Goal: Information Seeking & Learning: Find specific fact

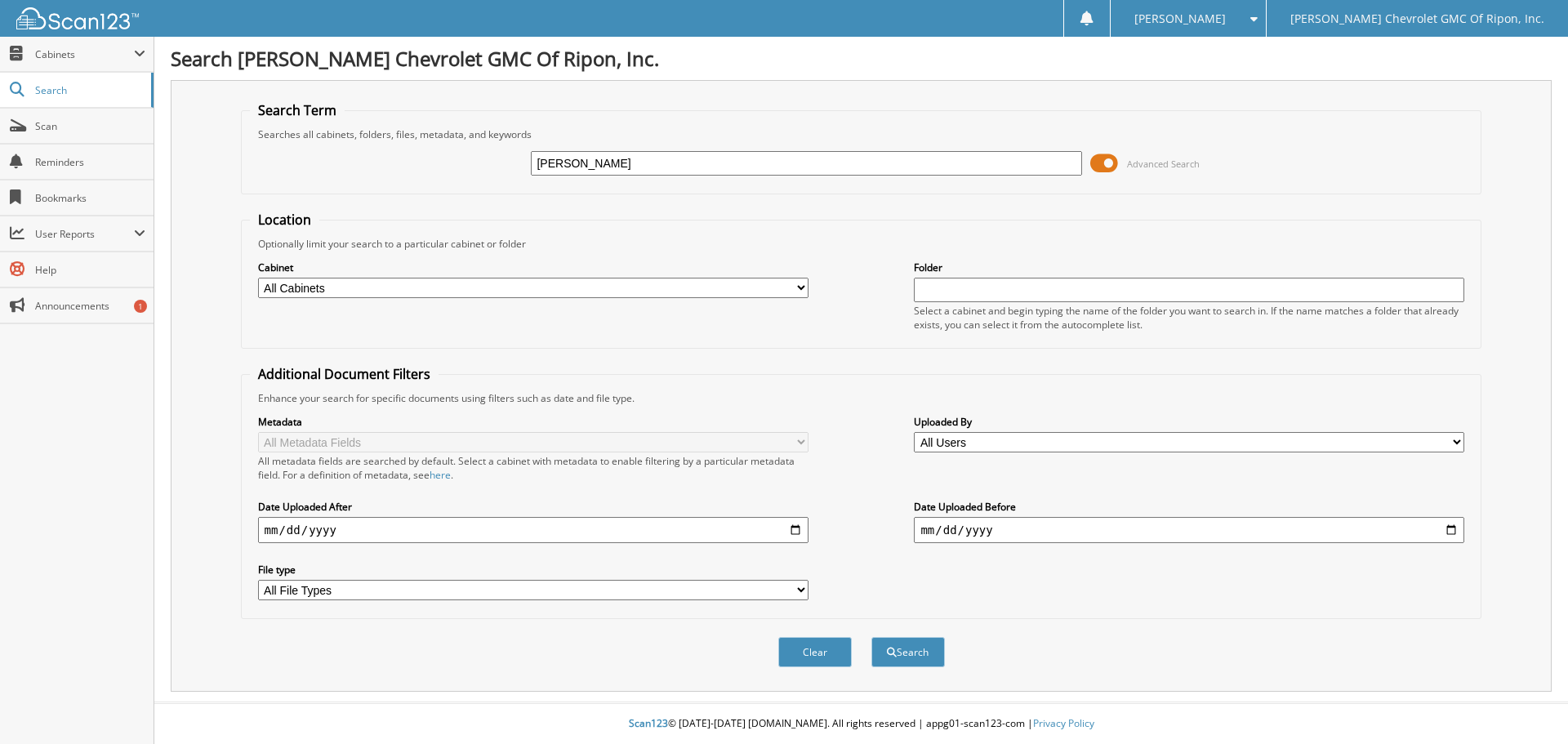
type input "krentz"
click at [872, 637] on button "Search" at bounding box center [908, 652] width 73 height 30
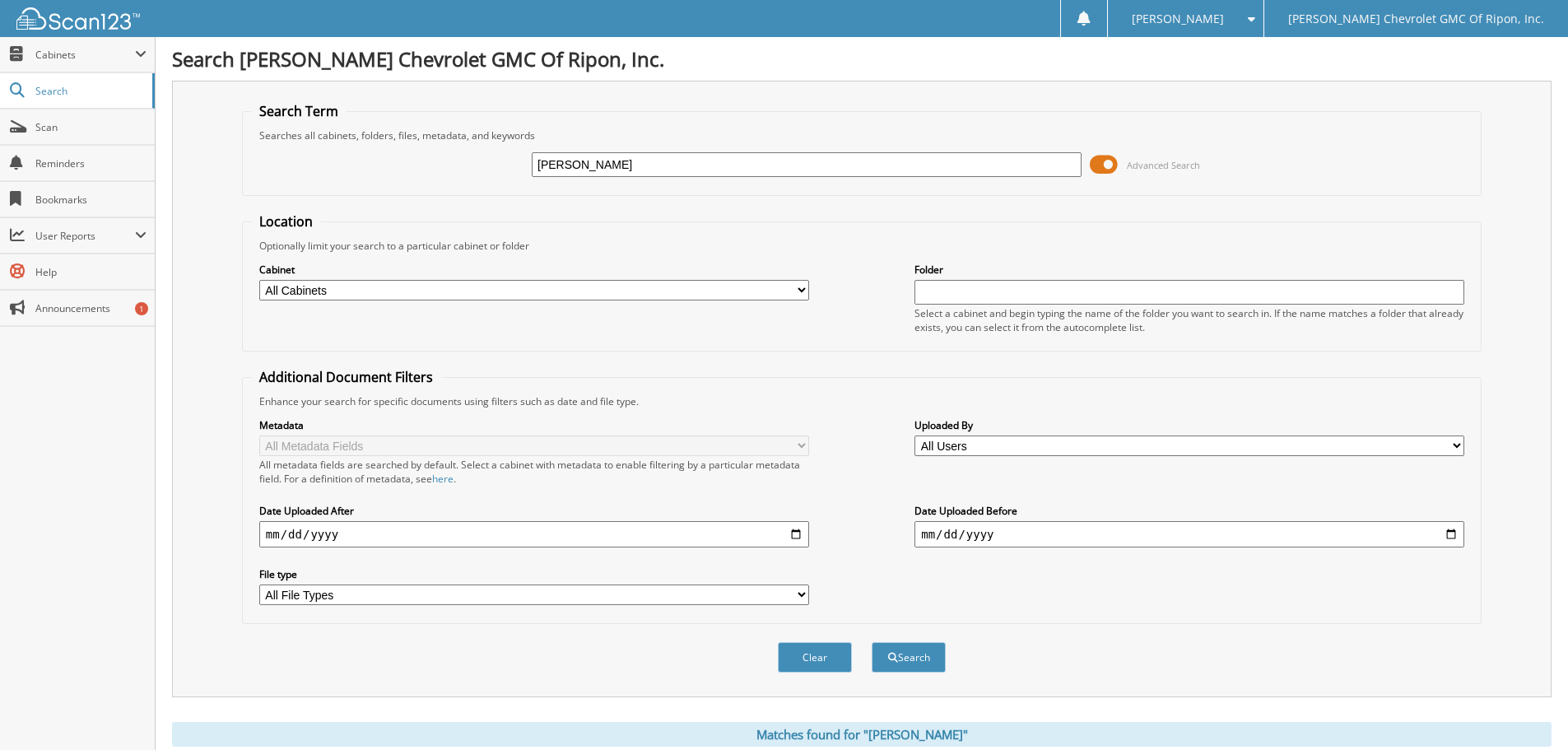
click at [607, 158] on input "[PERSON_NAME]" at bounding box center [806, 165] width 550 height 25
click at [49, 85] on span "Search" at bounding box center [90, 90] width 109 height 14
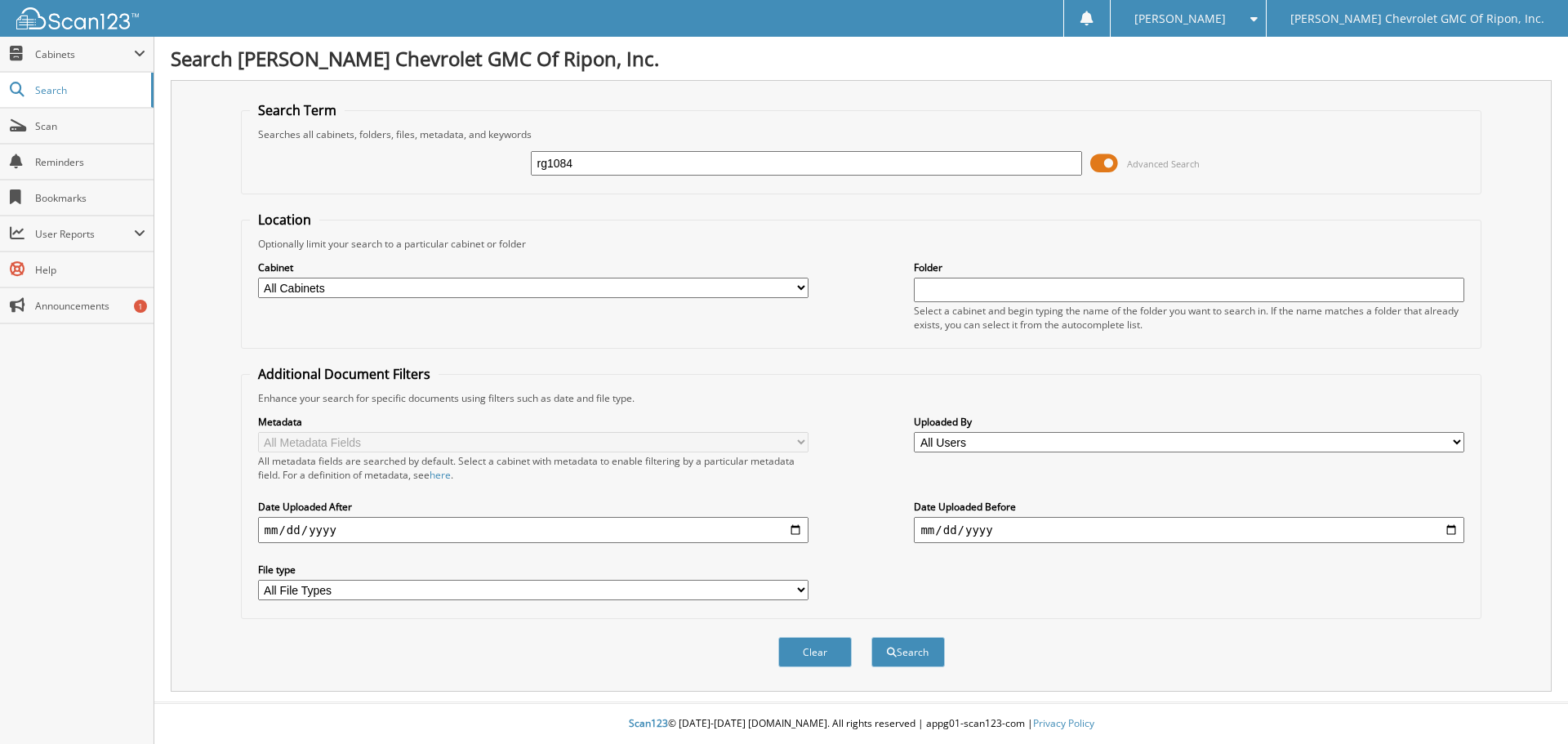
type input "rg1084"
click at [872, 637] on button "Search" at bounding box center [908, 652] width 73 height 30
type input "RG1084"
click at [899, 658] on button "Search" at bounding box center [908, 652] width 73 height 30
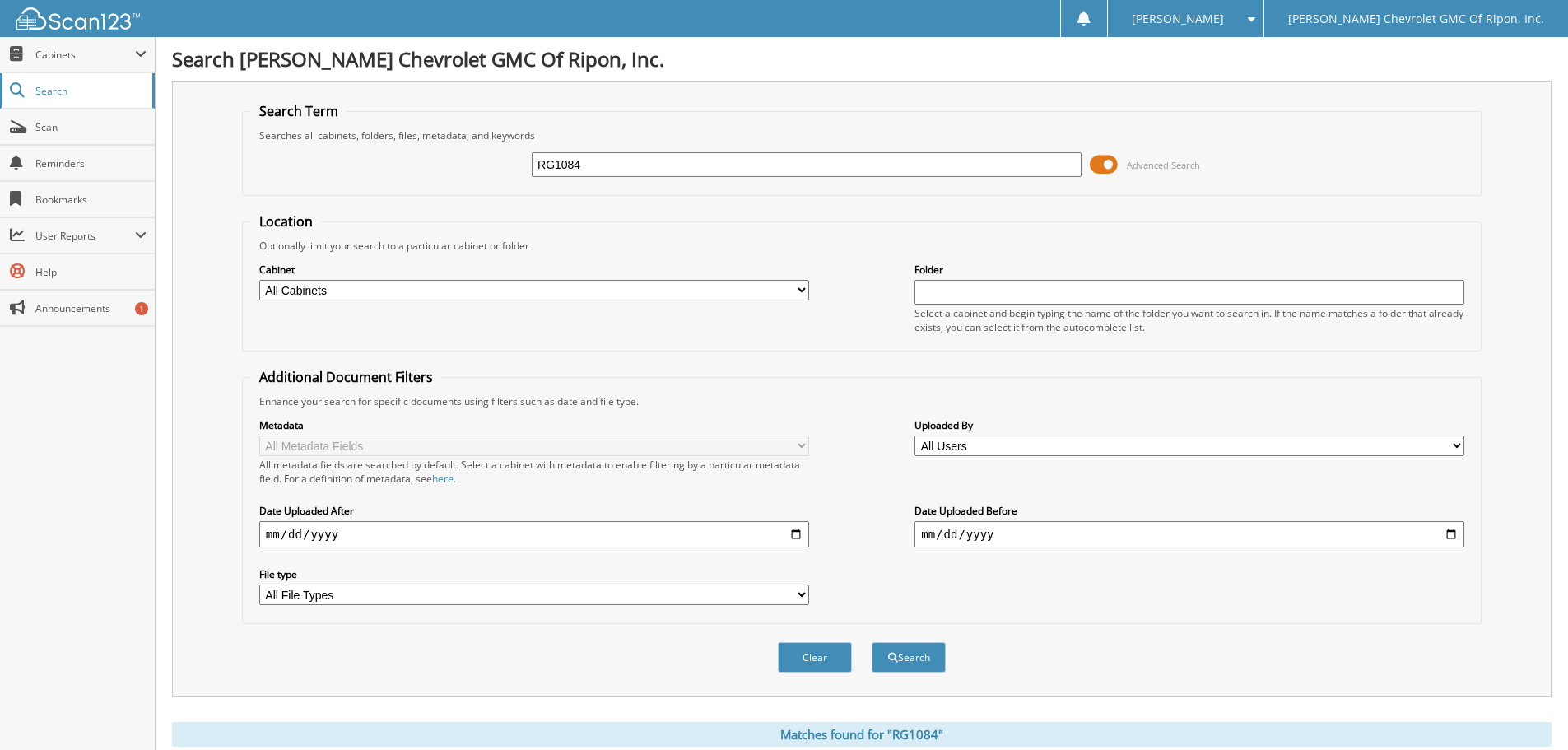
click at [56, 89] on span "Search" at bounding box center [90, 90] width 109 height 14
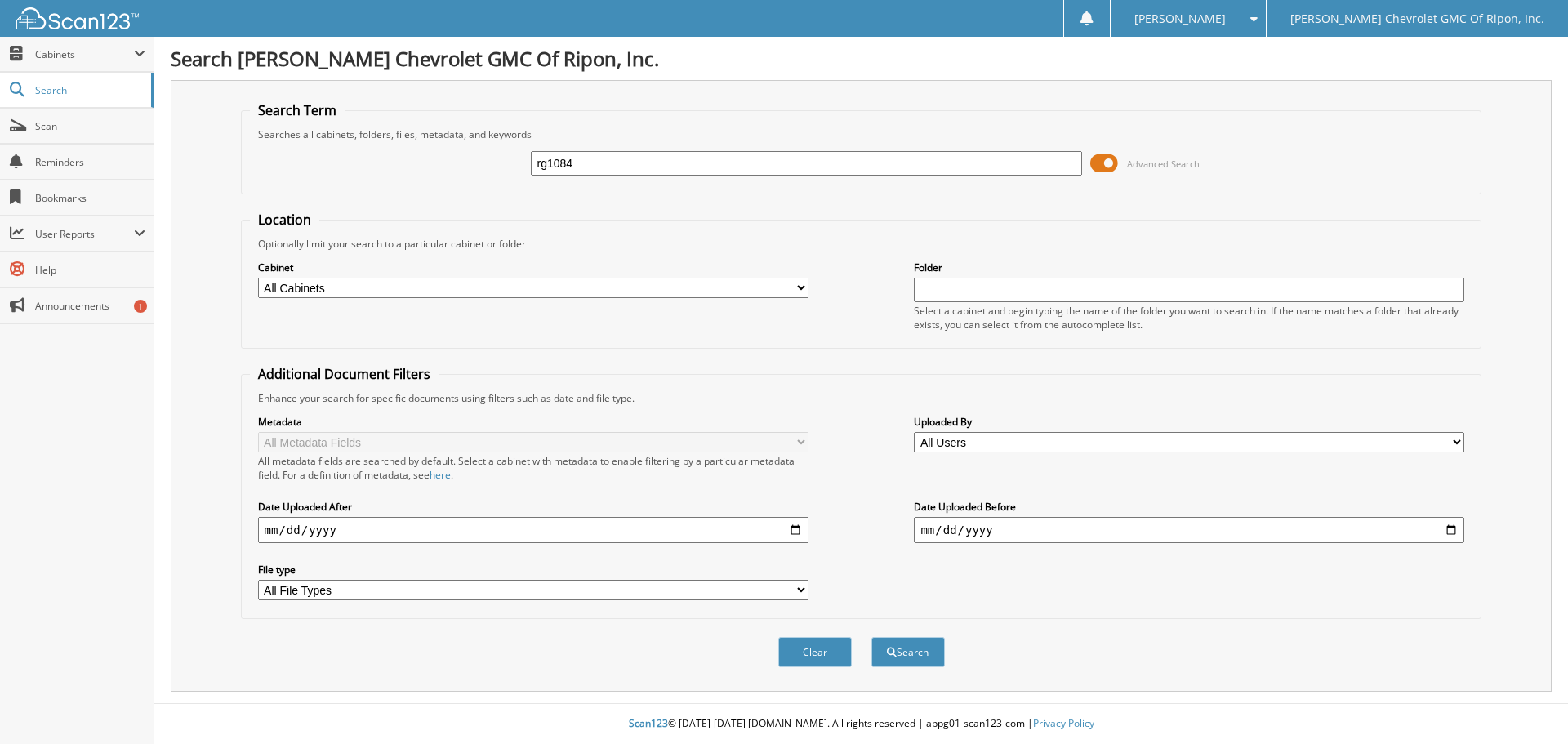
type input "rg1084"
click at [872, 637] on button "Search" at bounding box center [908, 652] width 73 height 30
